Goal: Task Accomplishment & Management: Use online tool/utility

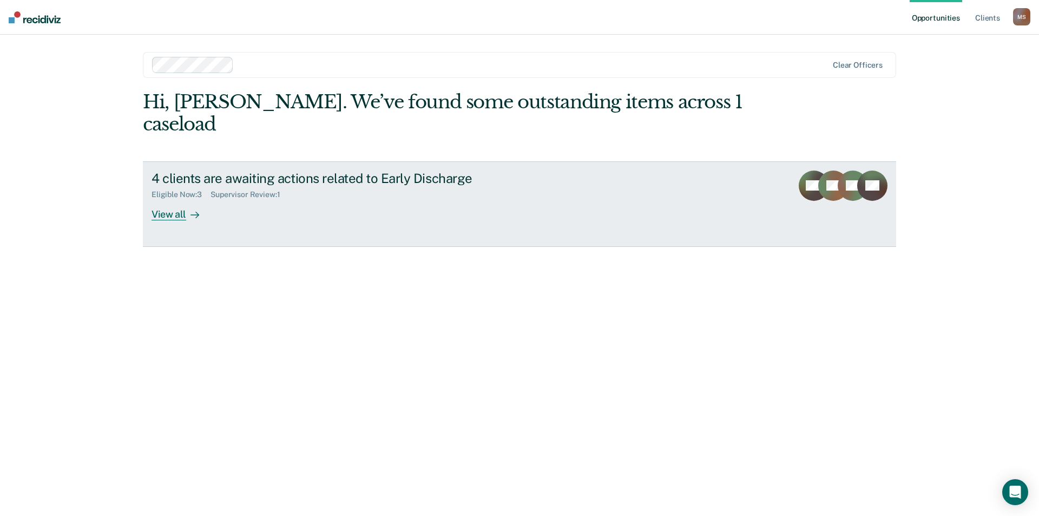
click at [186, 208] on div at bounding box center [192, 214] width 13 height 12
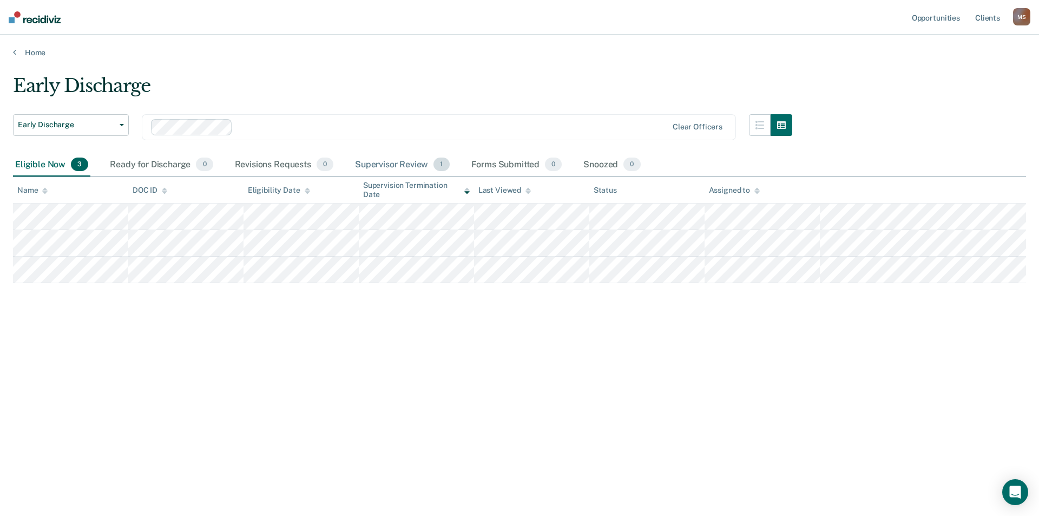
click at [404, 164] on div "Supervisor Review 1" at bounding box center [402, 165] width 99 height 24
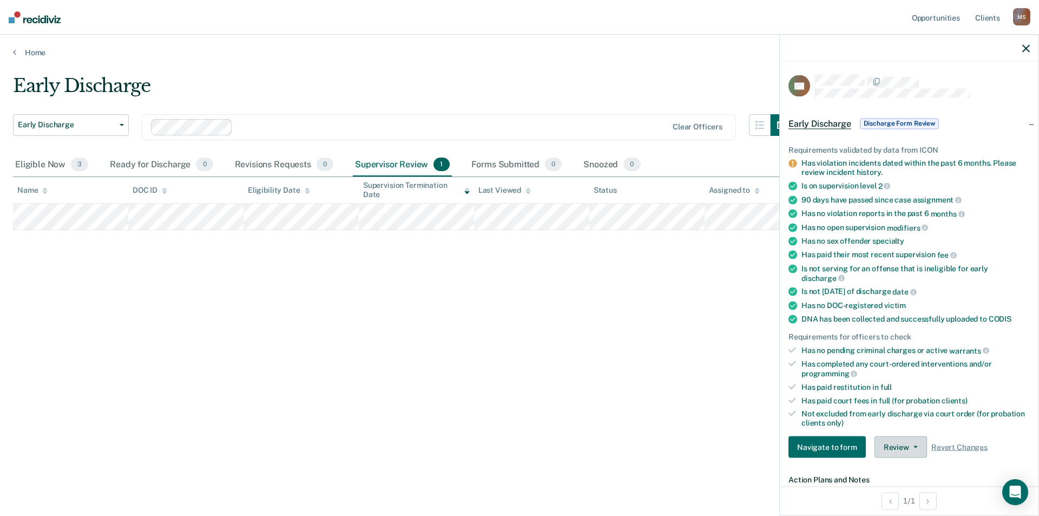
click at [891, 440] on button "Review" at bounding box center [900, 447] width 52 height 22
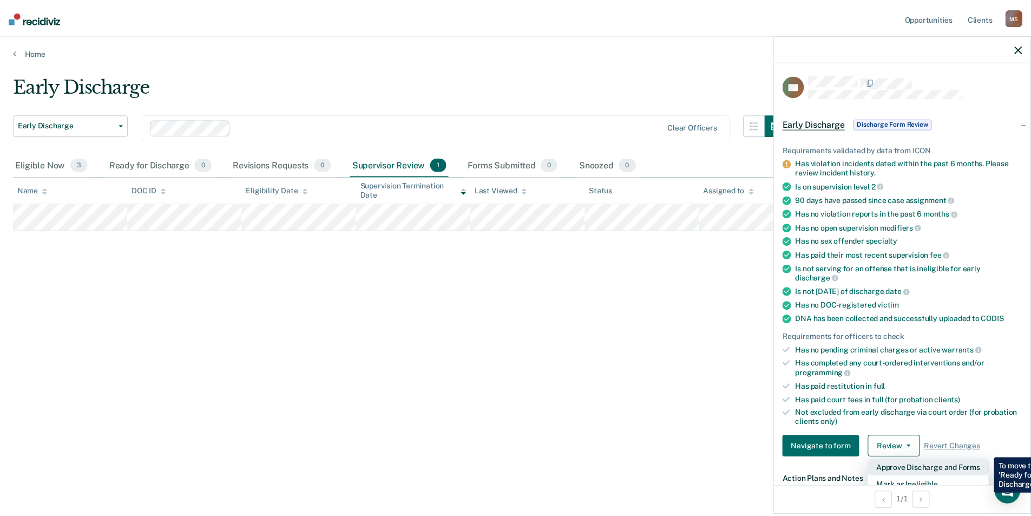
scroll to position [108, 0]
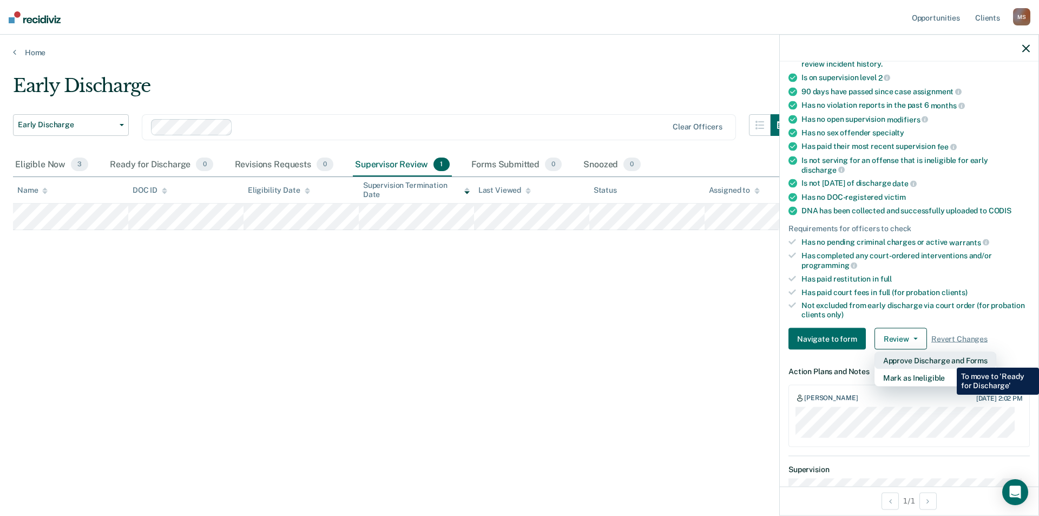
click at [949, 359] on button "Approve Discharge and Forms" at bounding box center [935, 360] width 122 height 17
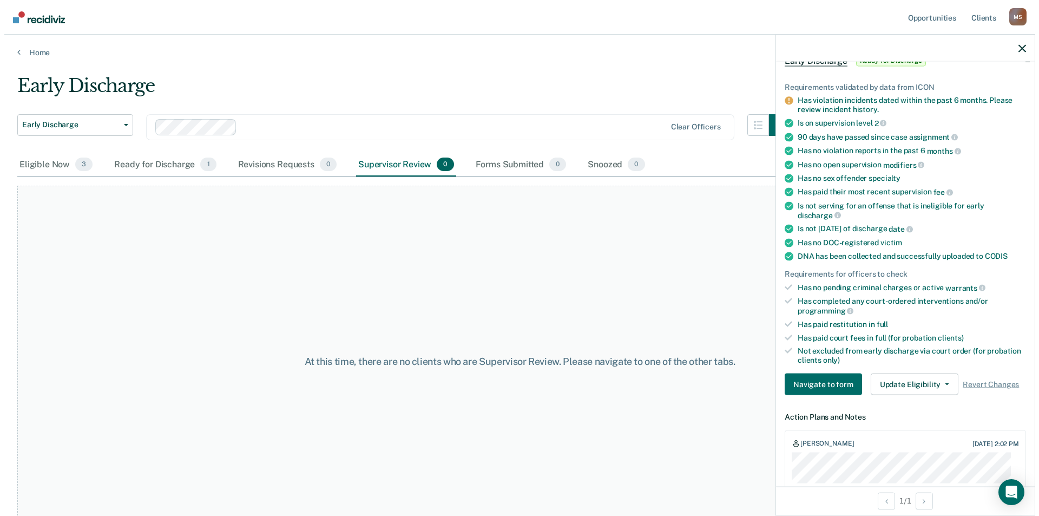
scroll to position [0, 0]
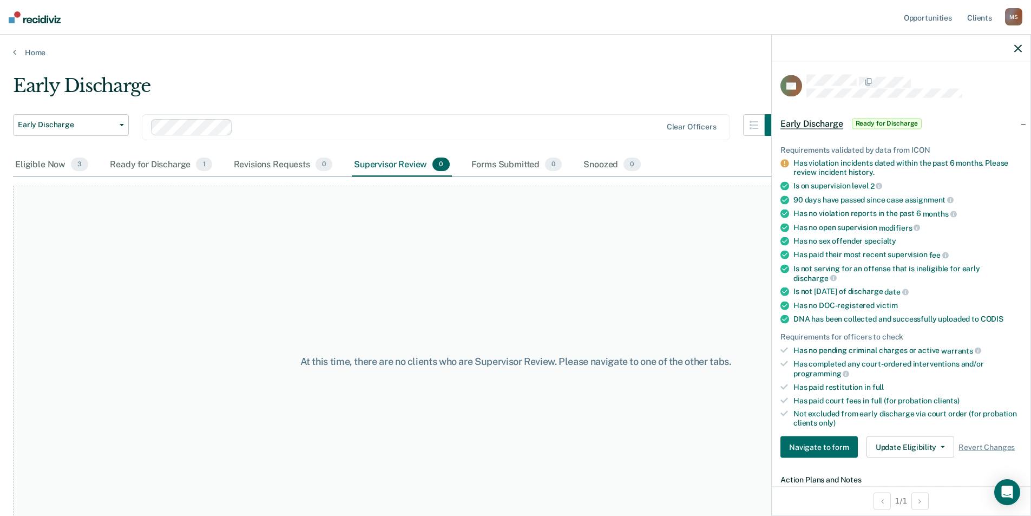
click at [396, 163] on div "Supervisor Review 0" at bounding box center [402, 165] width 100 height 24
click at [395, 172] on div "Supervisor Review 0" at bounding box center [402, 165] width 100 height 24
click at [162, 160] on div "Ready for Discharge 1" at bounding box center [161, 165] width 106 height 24
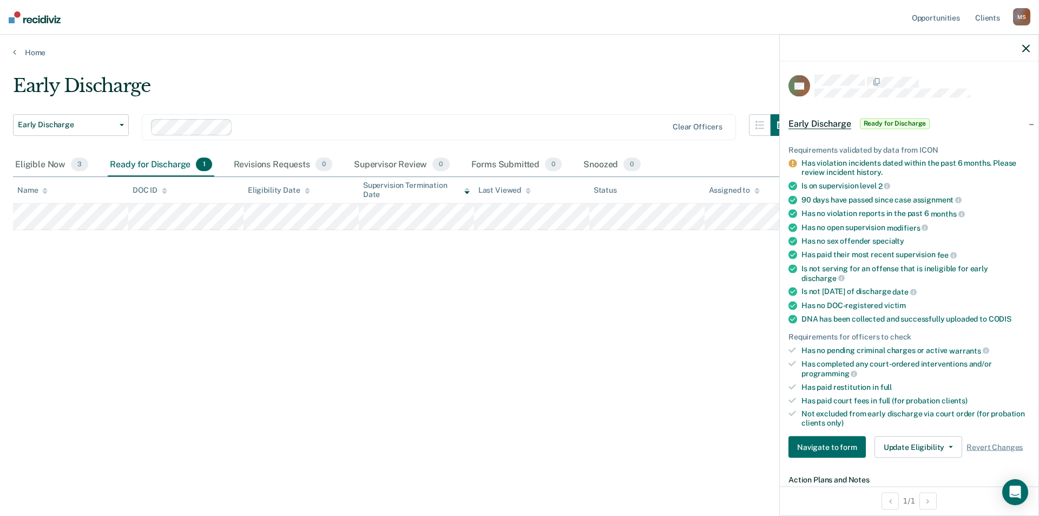
click at [675, 432] on div "Early Discharge Early Discharge Early Discharge Clear officers Eligible Now 3 R…" at bounding box center [519, 255] width 1013 height 360
click at [975, 448] on span "Revert Changes" at bounding box center [994, 446] width 56 height 9
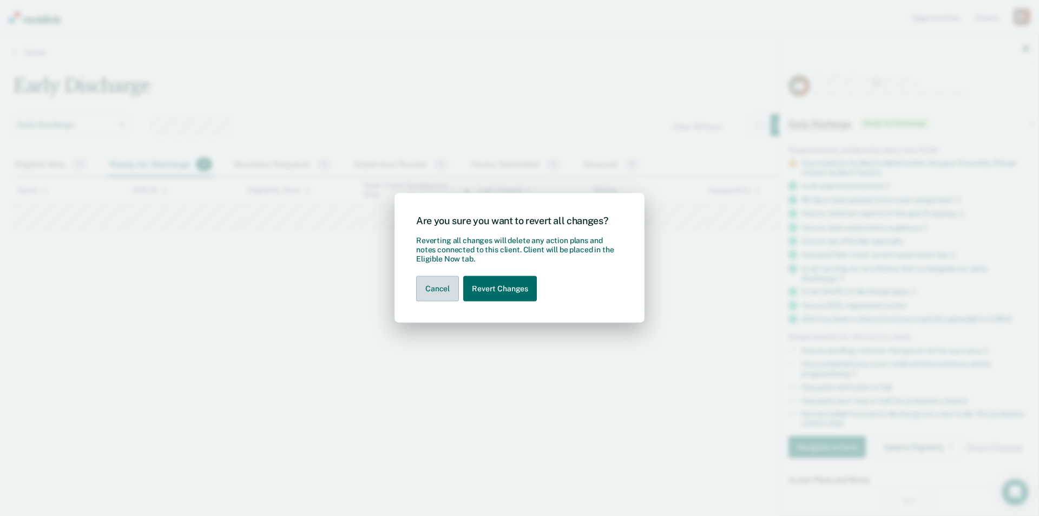
click at [440, 291] on button "Cancel" at bounding box center [437, 288] width 43 height 25
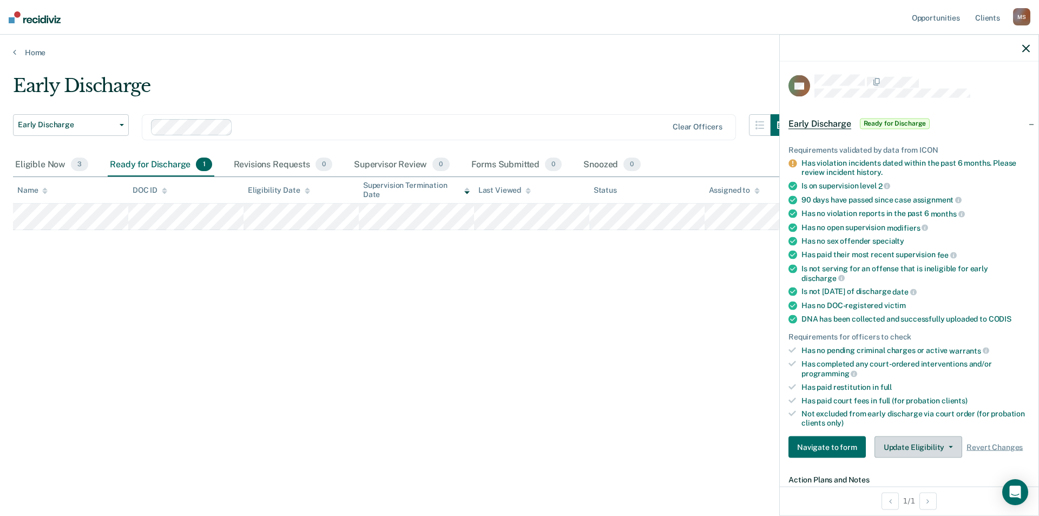
click at [919, 443] on button "Update Eligibility" at bounding box center [918, 447] width 88 height 22
click at [660, 418] on div "Early Discharge Early Discharge Early Discharge Clear officers Eligible Now 3 R…" at bounding box center [519, 255] width 1013 height 360
click at [1028, 48] on icon "button" at bounding box center [1026, 48] width 8 height 8
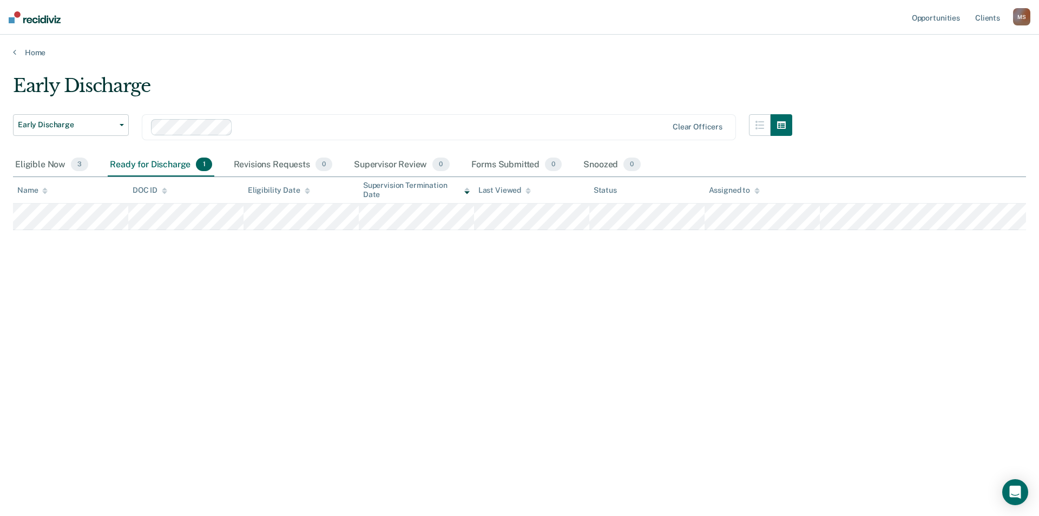
click at [13, 46] on div "Home" at bounding box center [519, 46] width 1039 height 23
click at [14, 51] on icon at bounding box center [14, 52] width 3 height 9
